Goal: Task Accomplishment & Management: Use online tool/utility

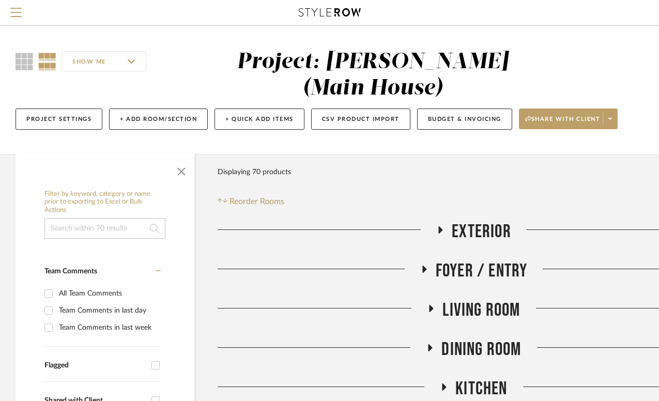
click at [439, 226] on icon at bounding box center [441, 229] width 4 height 7
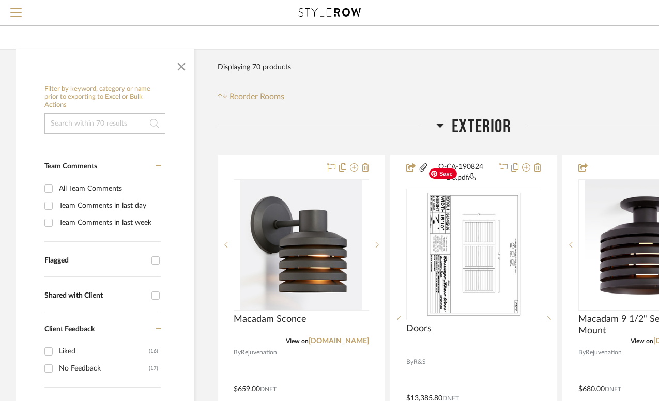
scroll to position [152, 0]
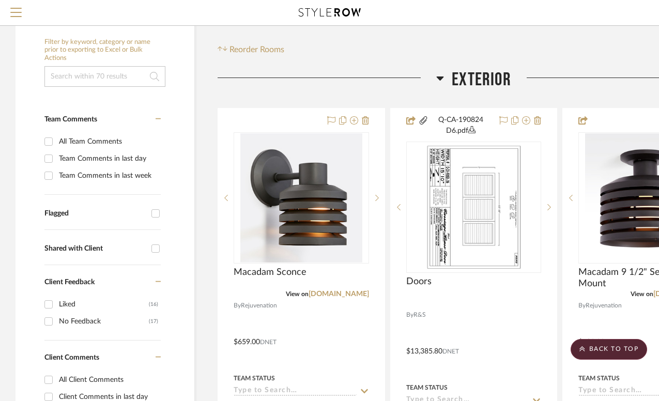
click at [441, 76] on icon at bounding box center [440, 78] width 7 height 4
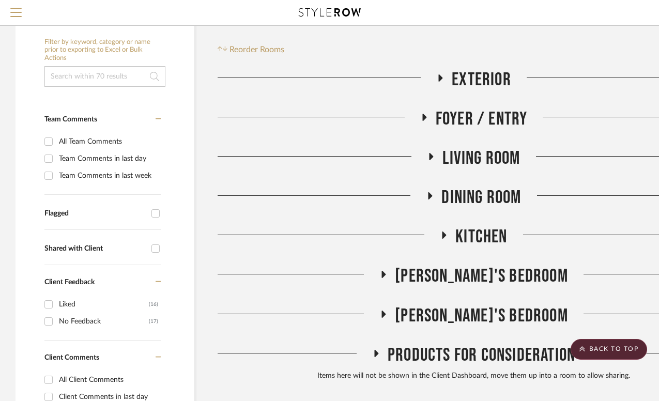
click at [423, 114] on icon at bounding box center [424, 117] width 4 height 7
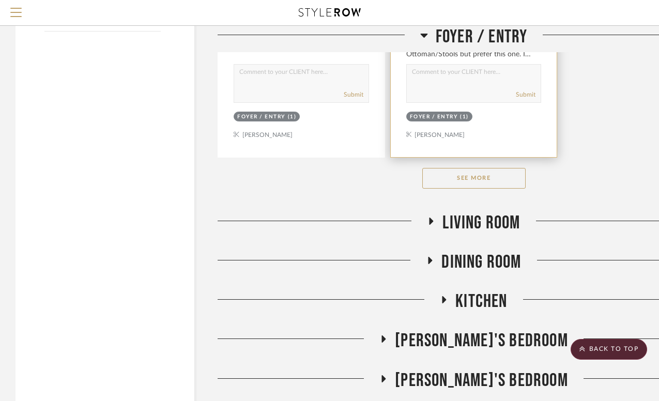
scroll to position [1512, 0]
click at [461, 167] on button "See More" at bounding box center [473, 177] width 103 height 21
click at [433, 216] on icon at bounding box center [431, 220] width 12 height 8
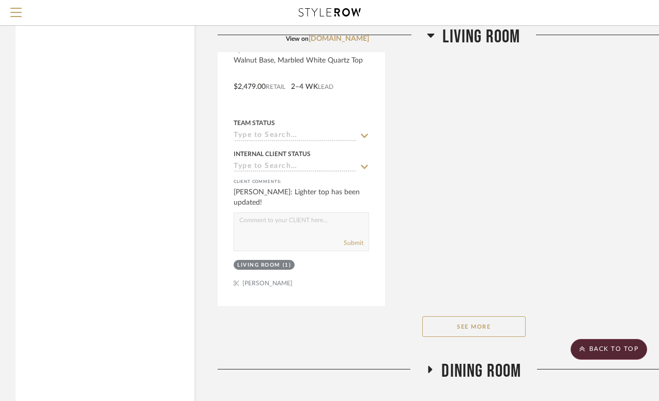
scroll to position [2838, 0]
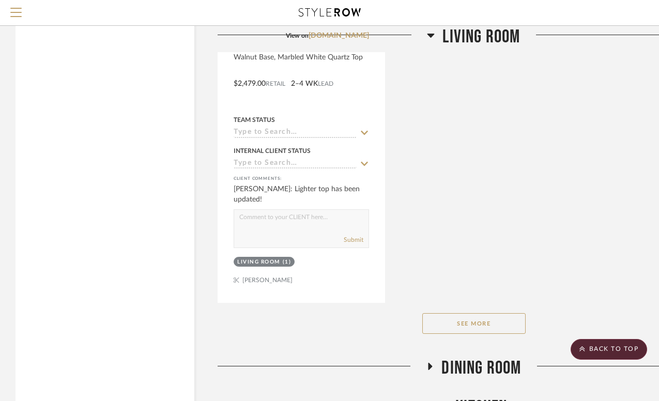
click at [473, 313] on button "See More" at bounding box center [473, 323] width 103 height 21
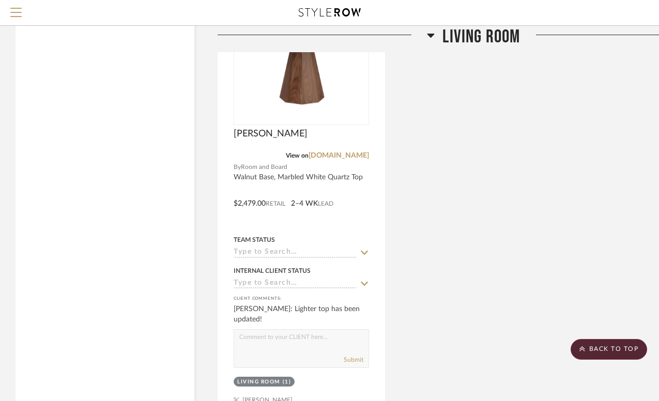
scroll to position [2892, 0]
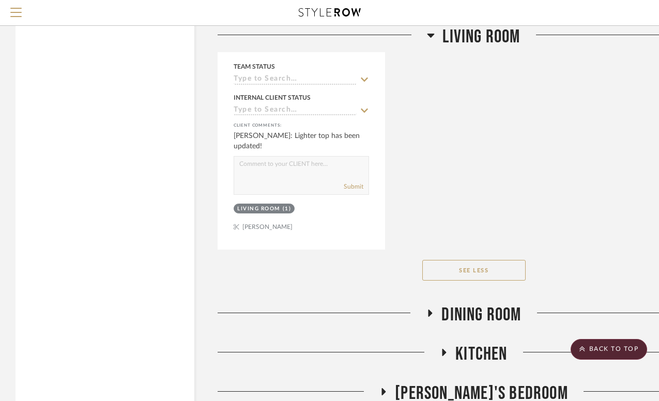
click at [427, 309] on icon at bounding box center [430, 313] width 12 height 8
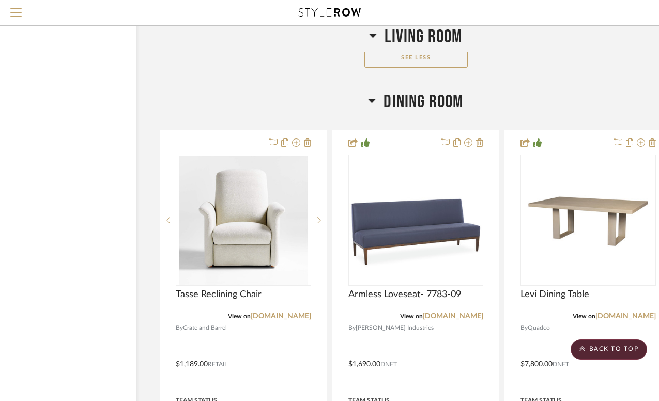
scroll to position [3105, 85]
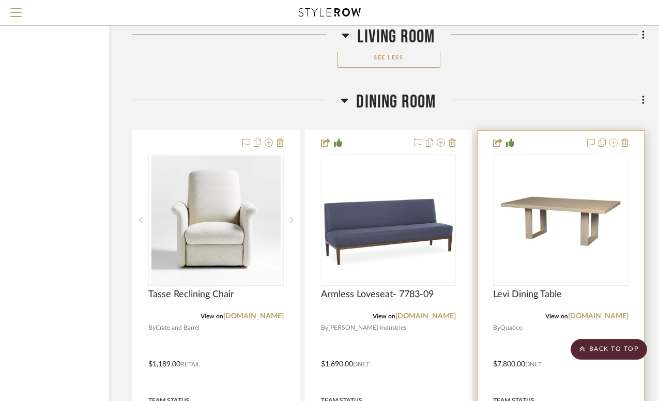
click at [615, 138] on icon at bounding box center [613, 142] width 8 height 8
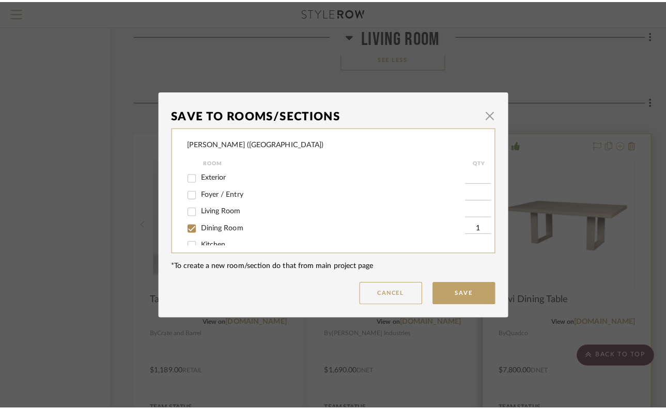
scroll to position [0, 0]
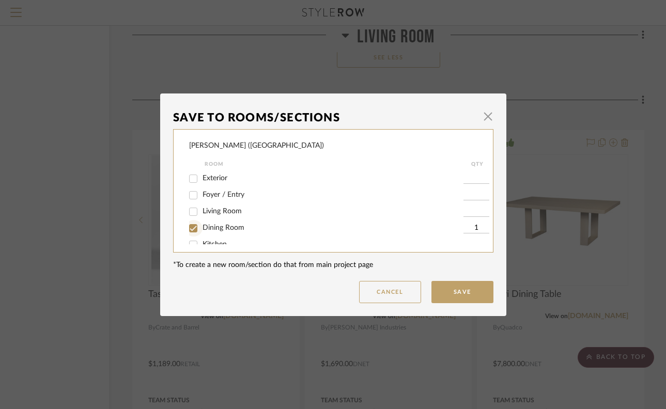
click at [193, 228] on input "Dining Room" at bounding box center [193, 228] width 17 height 17
checkbox input "false"
click at [461, 299] on button "Save" at bounding box center [462, 292] width 62 height 22
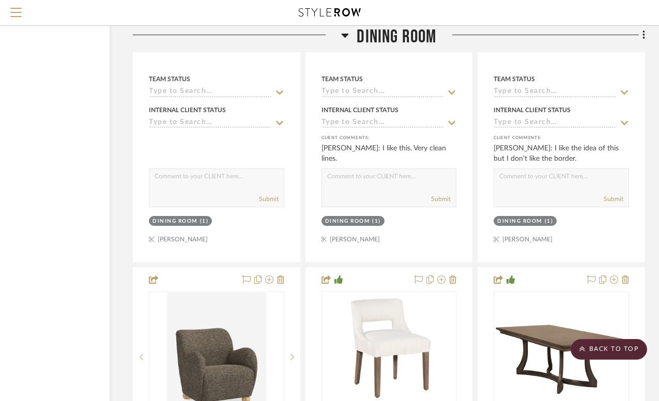
scroll to position [3523, 85]
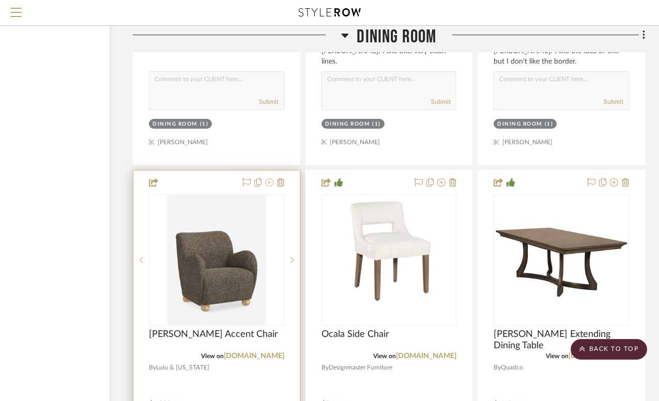
click at [270, 178] on icon at bounding box center [269, 182] width 8 height 8
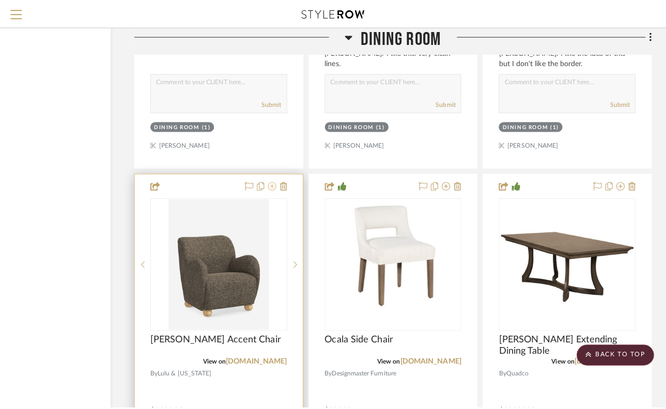
scroll to position [0, 0]
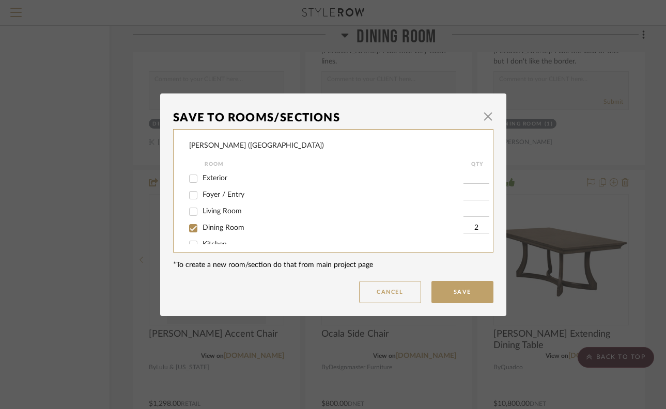
click at [191, 229] on input "Dining Room" at bounding box center [193, 228] width 17 height 17
checkbox input "false"
click at [448, 291] on button "Save" at bounding box center [462, 292] width 62 height 22
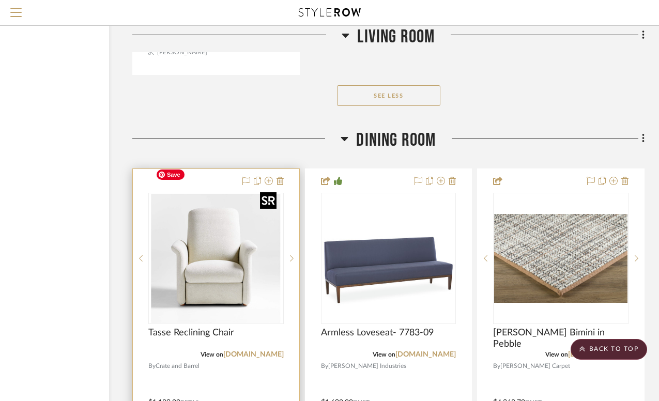
scroll to position [3066, 85]
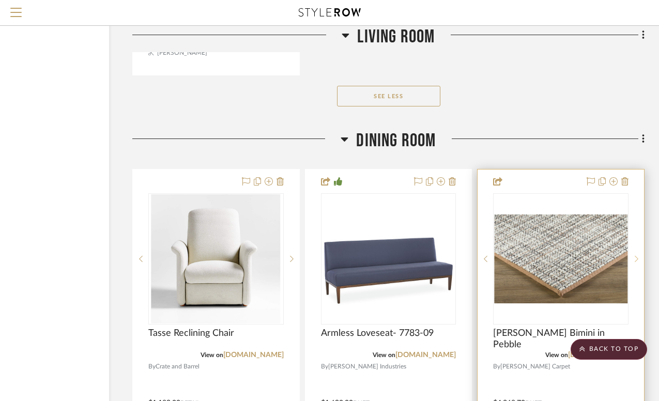
click at [637, 256] on icon at bounding box center [636, 259] width 4 height 6
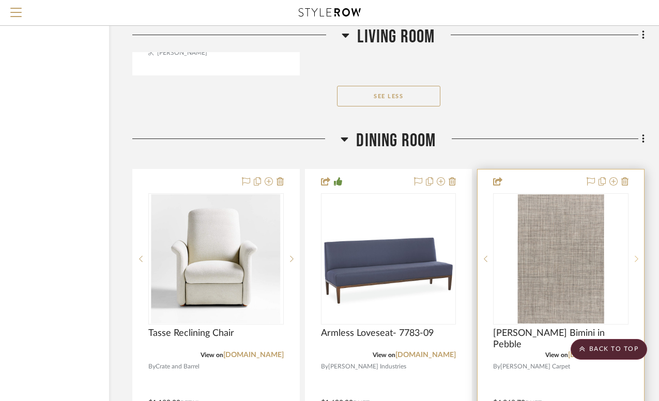
click at [637, 256] on icon at bounding box center [636, 259] width 4 height 6
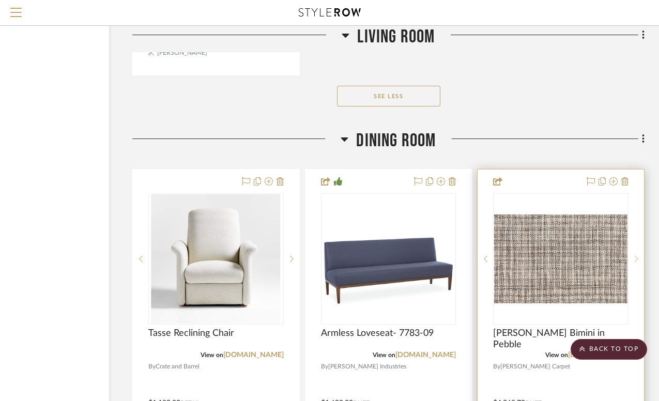
click at [637, 256] on icon at bounding box center [636, 259] width 4 height 6
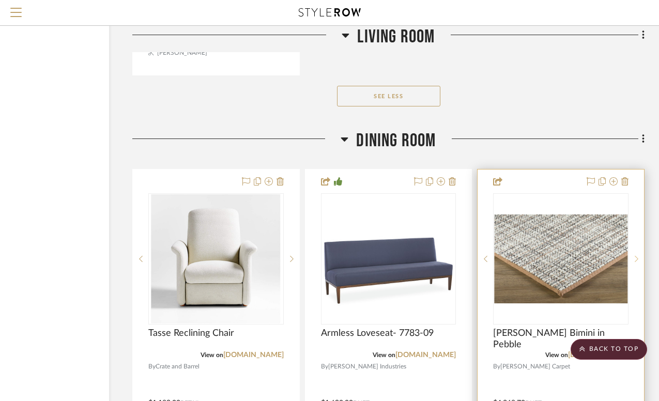
click at [637, 256] on icon at bounding box center [636, 259] width 4 height 6
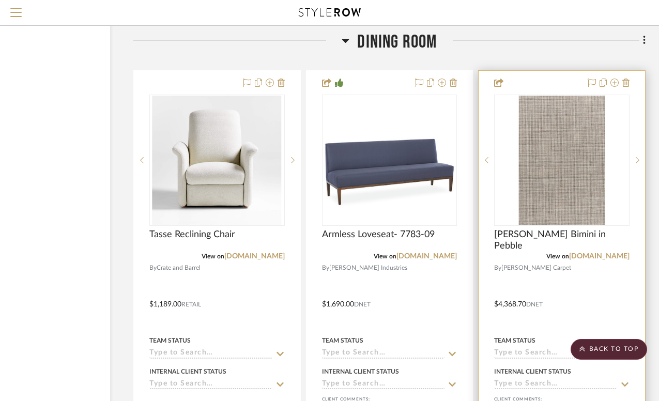
scroll to position [3102, 84]
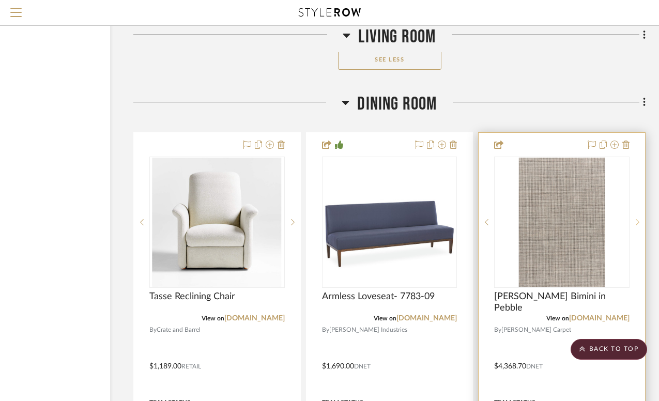
click at [637, 219] on icon at bounding box center [637, 222] width 4 height 7
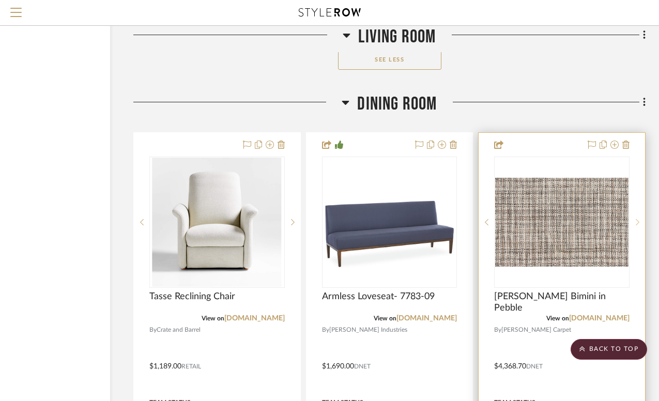
click at [637, 219] on icon at bounding box center [637, 222] width 4 height 7
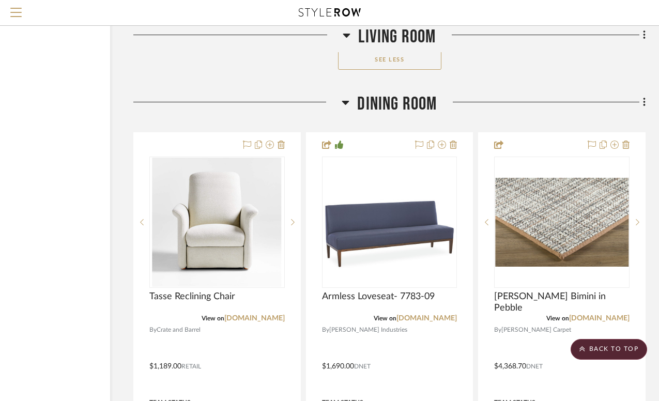
click at [345, 101] on icon at bounding box center [345, 103] width 7 height 4
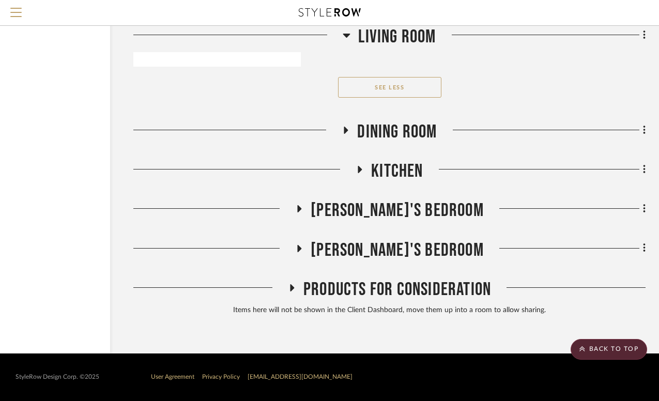
scroll to position [3045, 84]
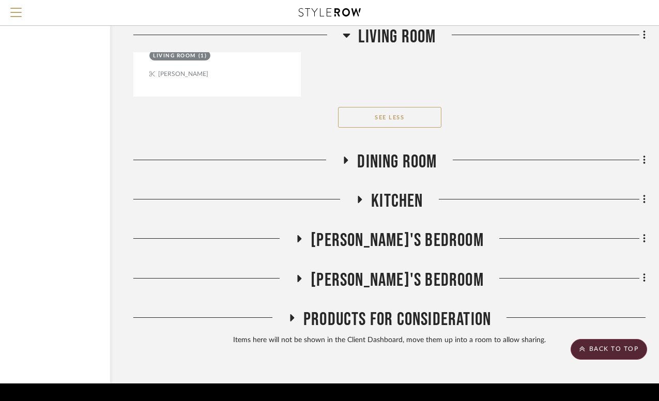
click at [360, 196] on icon at bounding box center [359, 200] width 12 height 8
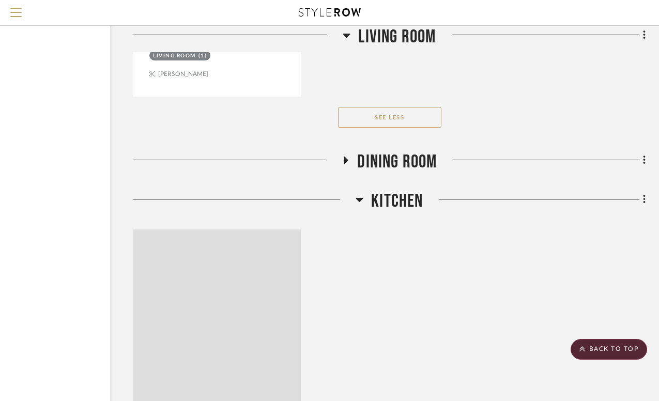
scroll to position [3102, 84]
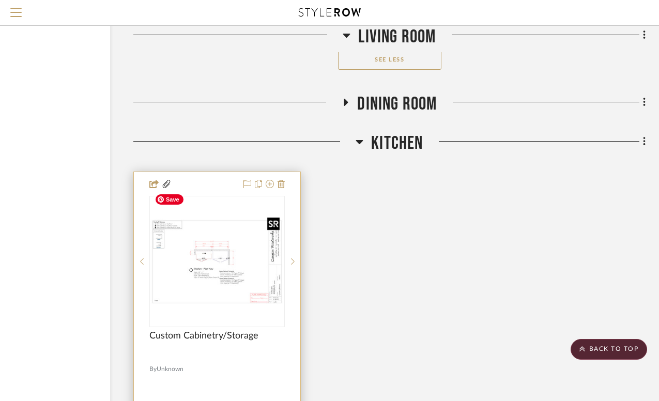
click at [0, 0] on img at bounding box center [0, 0] width 0 height 0
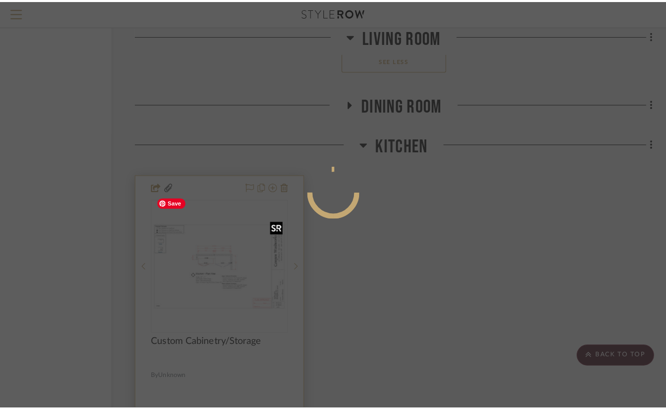
scroll to position [0, 0]
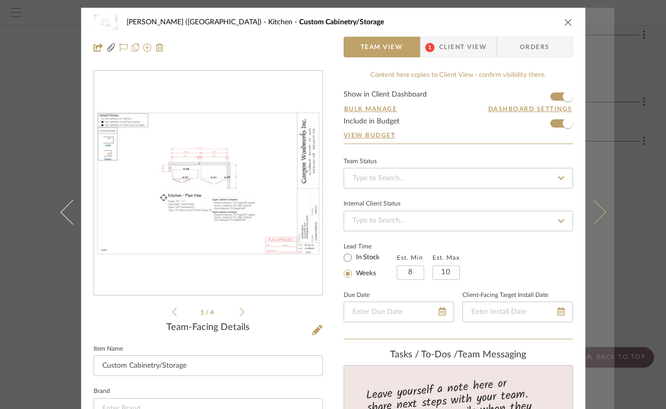
click at [598, 212] on icon at bounding box center [593, 212] width 25 height 25
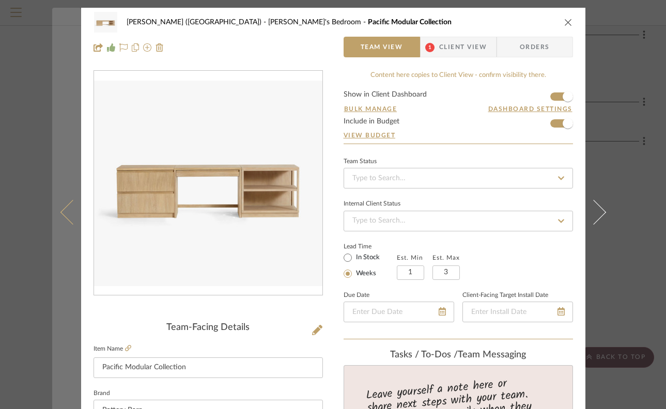
click at [59, 208] on button at bounding box center [66, 212] width 29 height 409
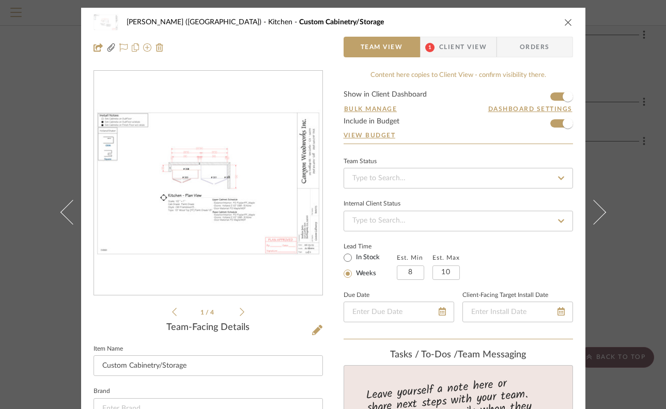
click at [213, 187] on img "0" at bounding box center [208, 184] width 228 height 148
click at [240, 311] on icon at bounding box center [242, 311] width 5 height 9
click at [37, 131] on div "Betts (Main House) Kitchen Custom Cabinetry/Storage Team View 1 Client View Ord…" at bounding box center [333, 204] width 666 height 409
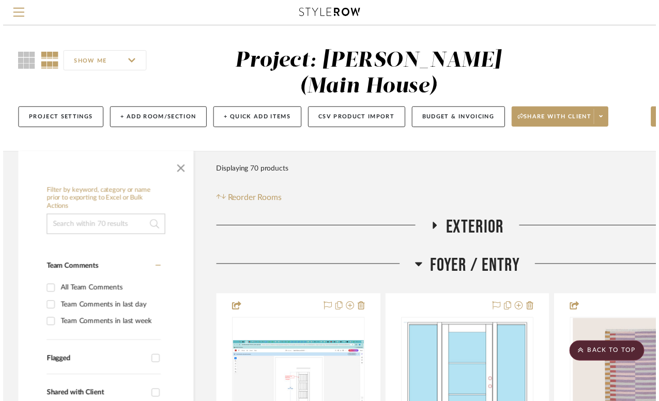
scroll to position [3102, 84]
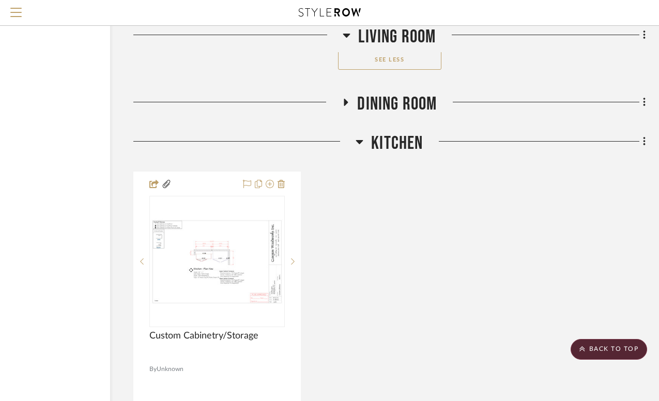
click at [360, 140] on icon at bounding box center [359, 142] width 7 height 4
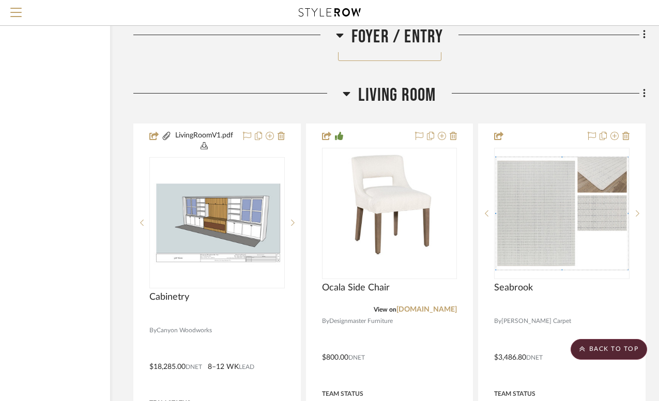
scroll to position [1674, 84]
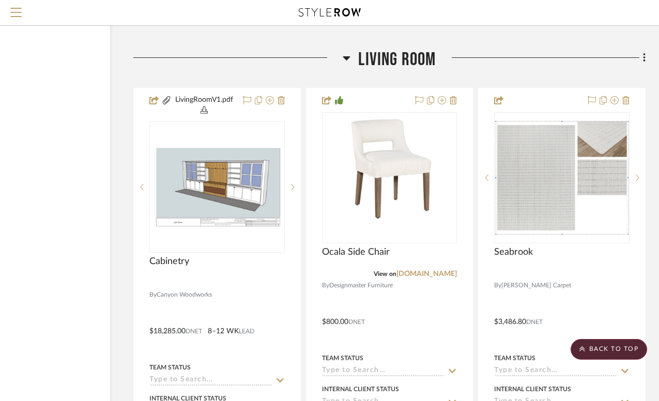
click at [345, 52] on icon at bounding box center [347, 58] width 8 height 12
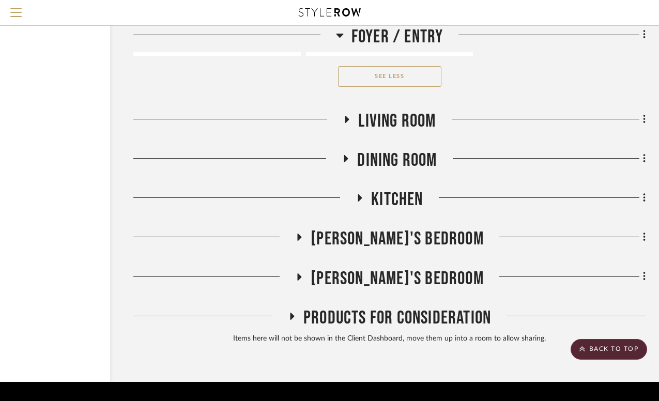
click at [345, 155] on icon at bounding box center [345, 159] width 12 height 8
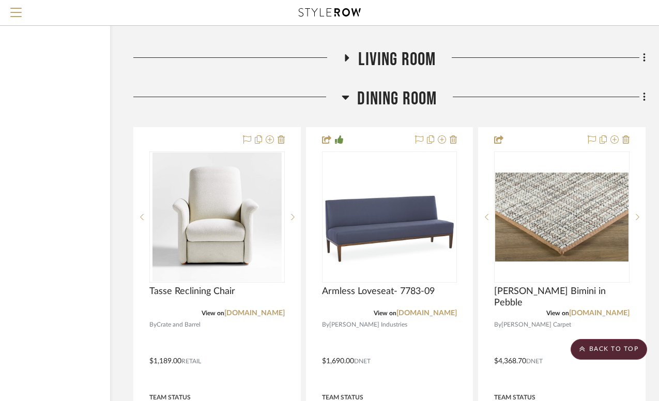
scroll to position [2187, 84]
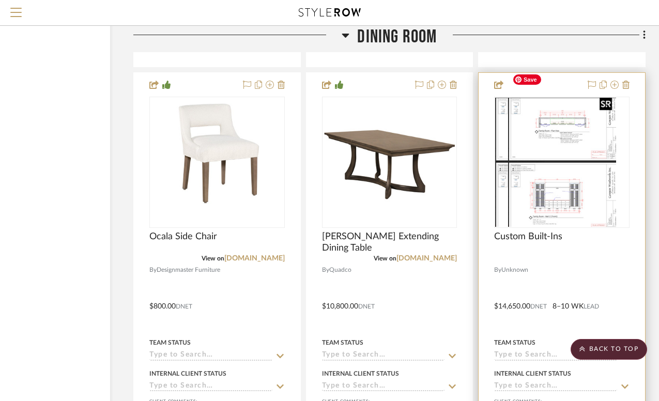
click at [574, 187] on div at bounding box center [561, 162] width 135 height 131
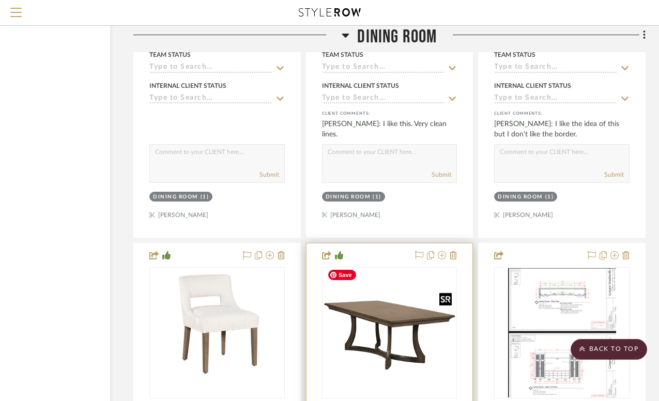
scroll to position [2016, 84]
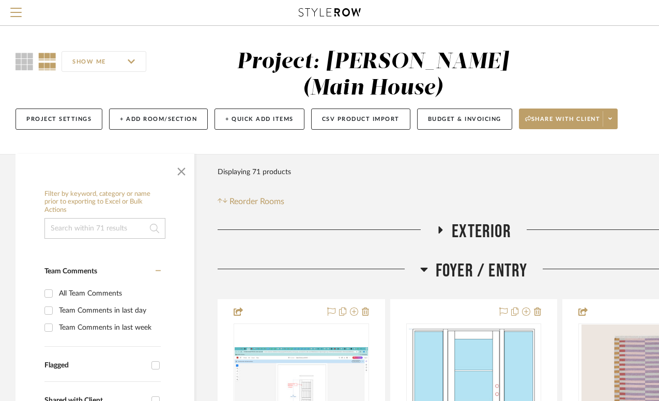
click at [423, 263] on icon at bounding box center [424, 269] width 8 height 12
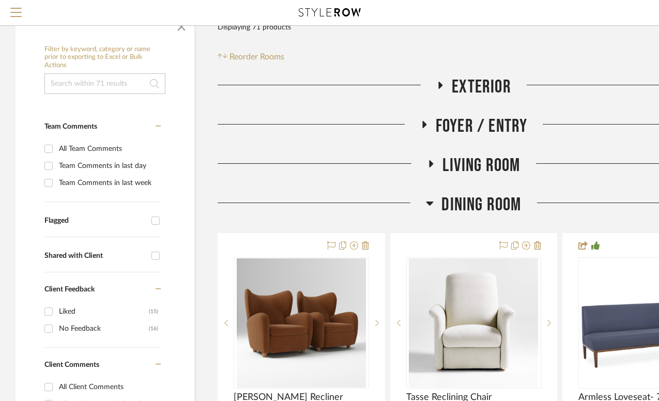
scroll to position [146, 0]
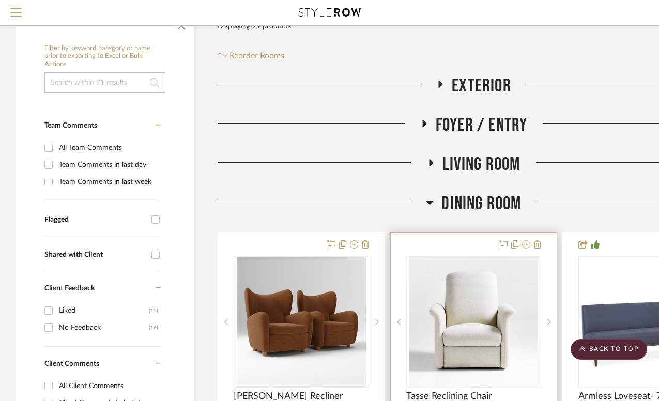
click at [527, 240] on icon at bounding box center [526, 244] width 8 height 8
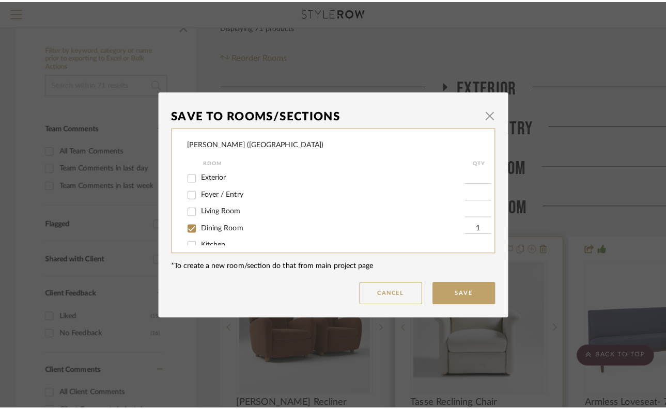
scroll to position [0, 0]
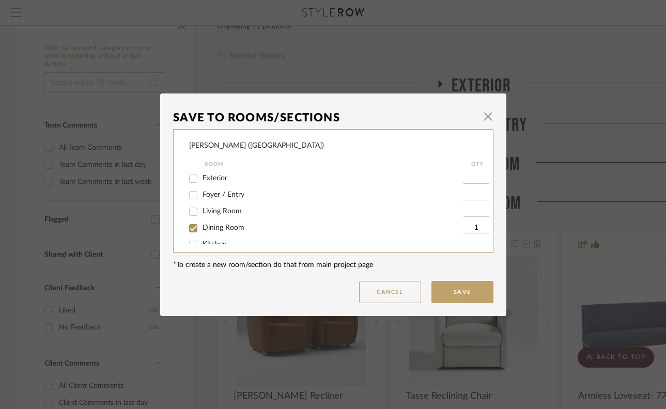
click at [191, 231] on input "Dining Room" at bounding box center [193, 228] width 17 height 17
checkbox input "false"
click at [461, 294] on button "Save" at bounding box center [462, 292] width 62 height 22
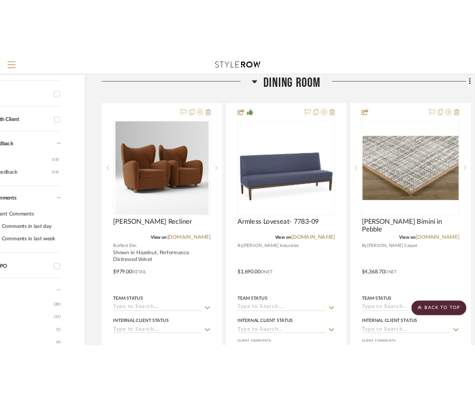
scroll to position [311, 76]
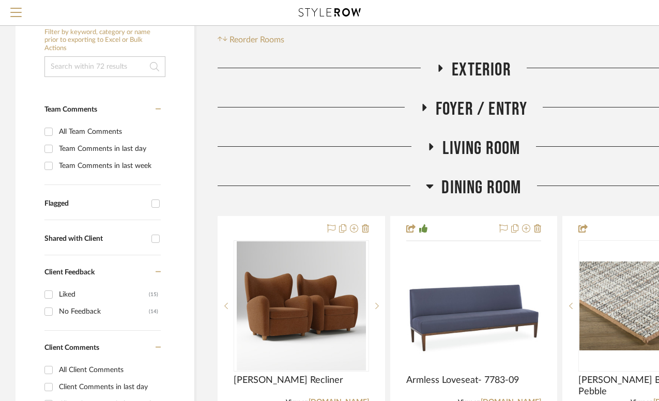
scroll to position [162, 0]
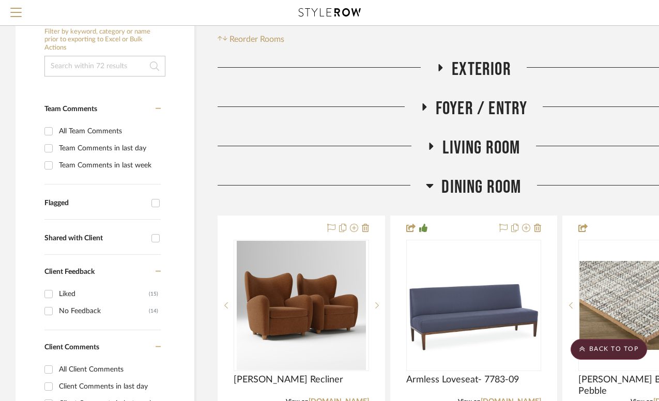
click at [432, 184] on icon at bounding box center [429, 186] width 7 height 4
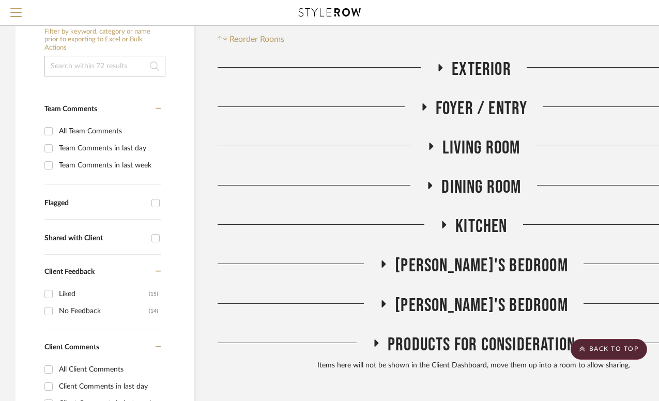
click at [423, 103] on icon at bounding box center [424, 106] width 4 height 7
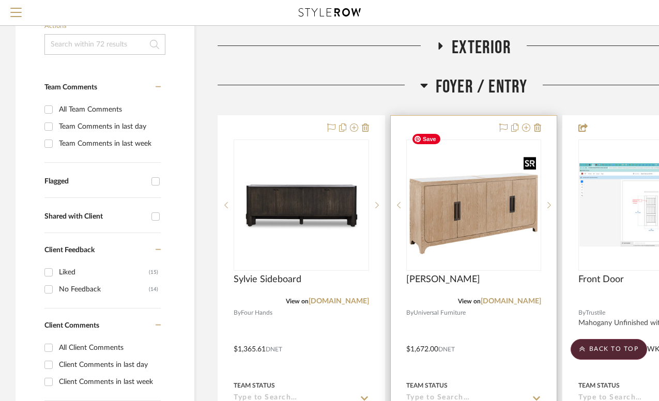
scroll to position [184, 0]
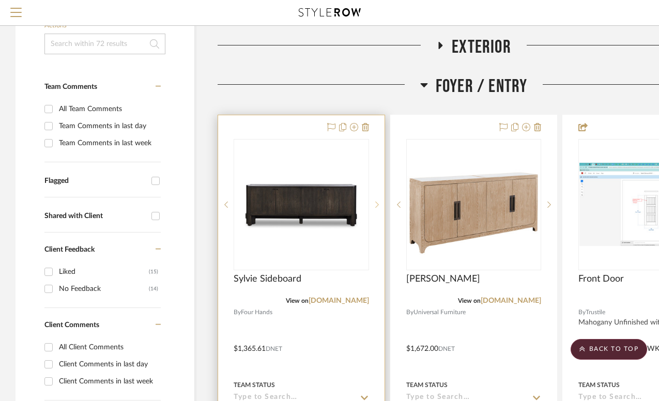
click at [376, 201] on icon at bounding box center [377, 204] width 4 height 7
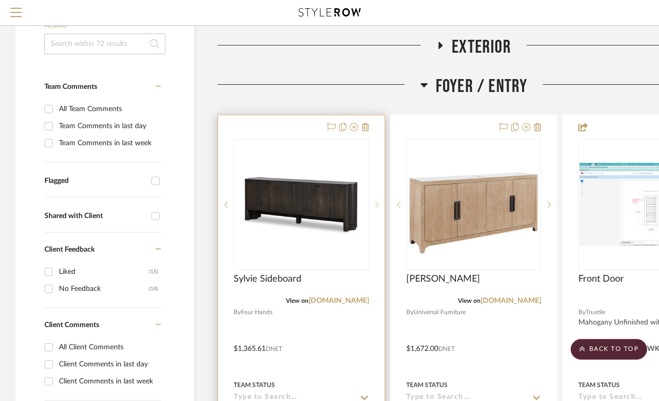
click at [376, 201] on icon at bounding box center [377, 204] width 4 height 7
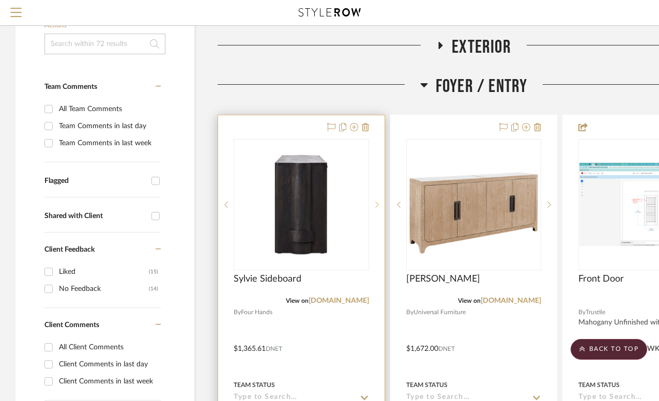
click at [376, 201] on icon at bounding box center [377, 204] width 4 height 7
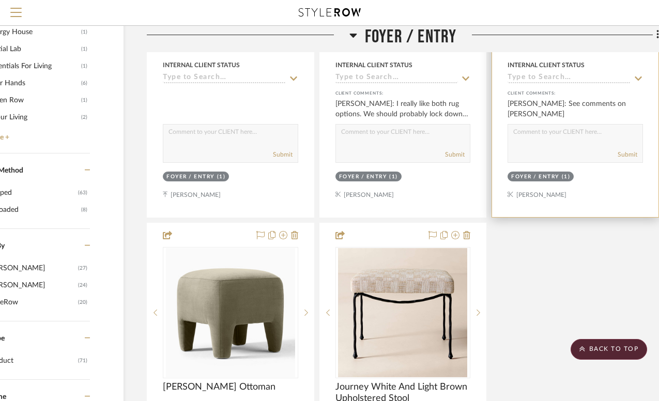
scroll to position [1063, 71]
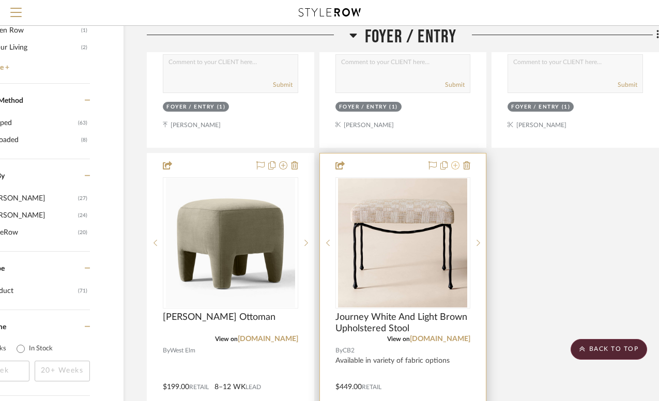
click at [455, 161] on icon at bounding box center [455, 165] width 8 height 8
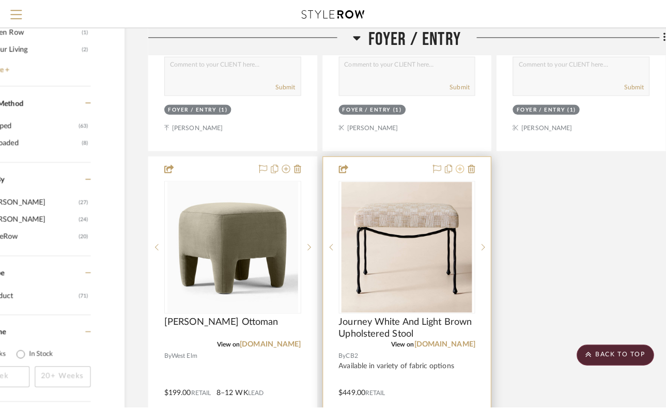
scroll to position [0, 0]
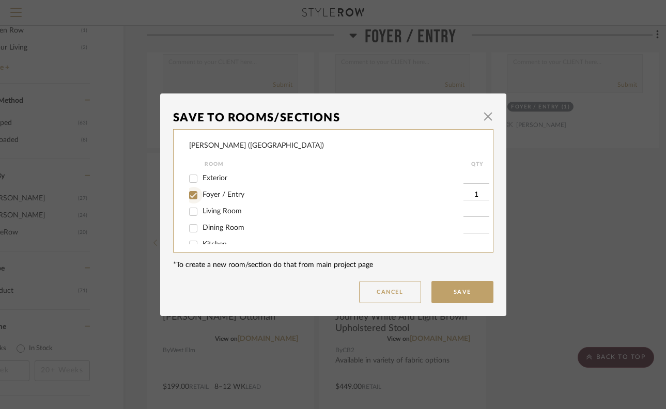
click at [189, 196] on input "Foyer / Entry" at bounding box center [193, 195] width 17 height 17
checkbox input "false"
click at [448, 299] on button "Save" at bounding box center [462, 292] width 62 height 22
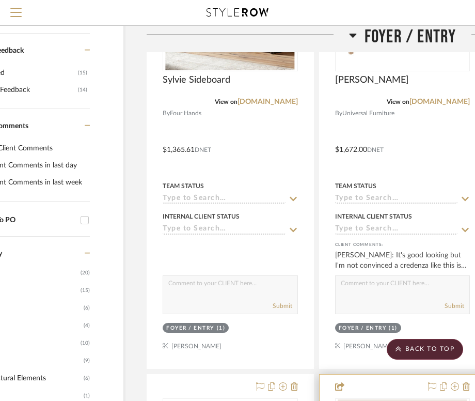
scroll to position [0, 71]
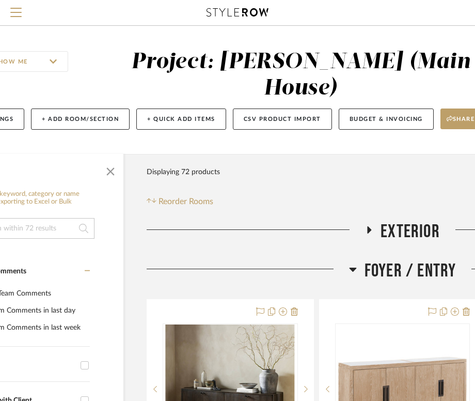
click at [353, 268] on icon at bounding box center [352, 270] width 7 height 4
